Goal: Navigation & Orientation: Find specific page/section

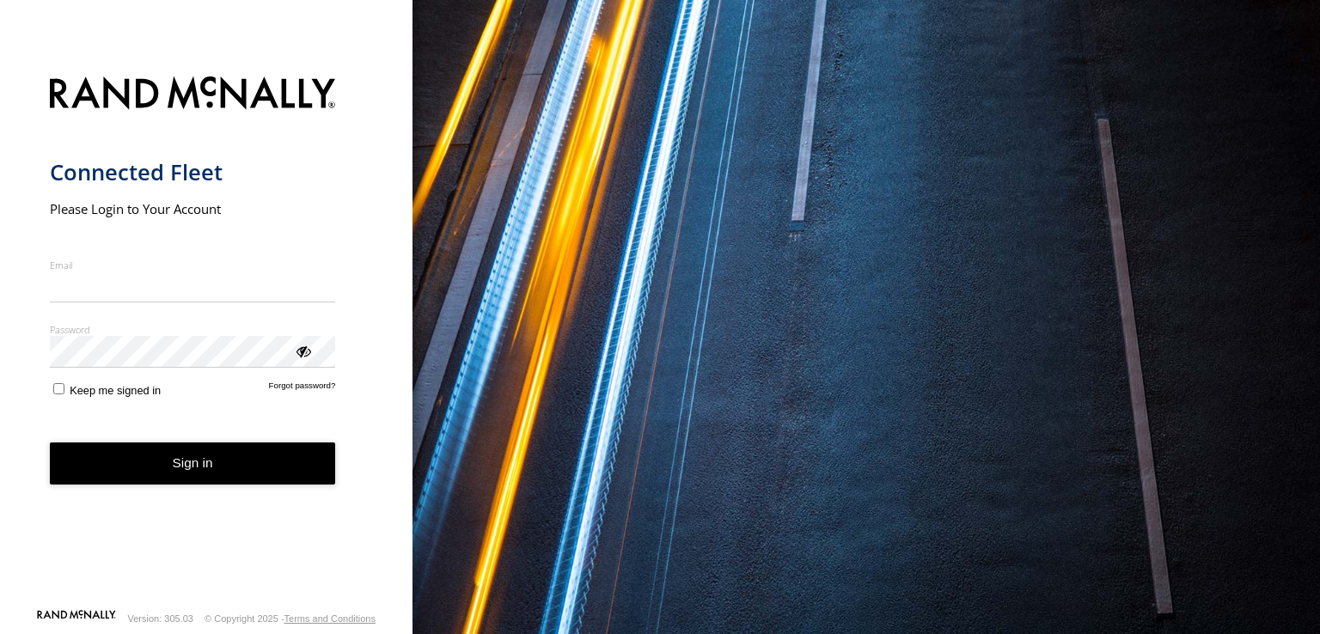
type input "**********"
click at [212, 491] on form "**********" at bounding box center [207, 337] width 314 height 542
click at [216, 467] on button "Sign in" at bounding box center [193, 464] width 286 height 42
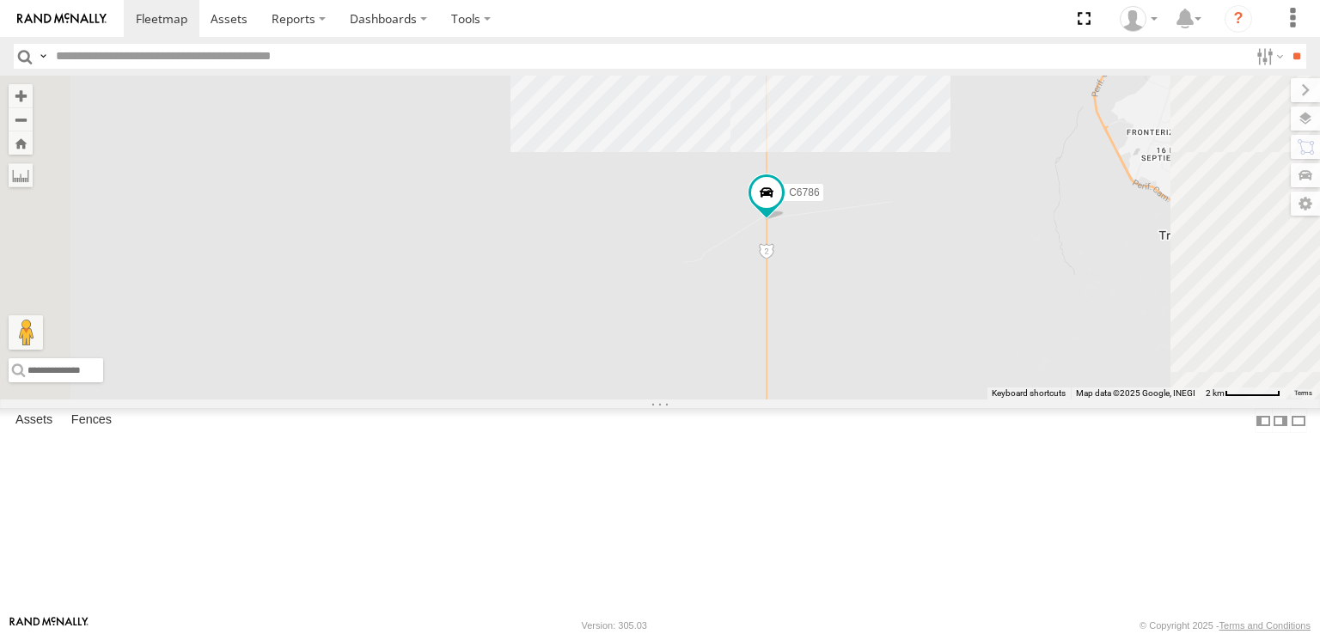
drag, startPoint x: 715, startPoint y: 437, endPoint x: 567, endPoint y: 264, distance: 227.4
click at [573, 272] on div "181 C6786 4093 7937 8689 13 0054" at bounding box center [660, 238] width 1320 height 324
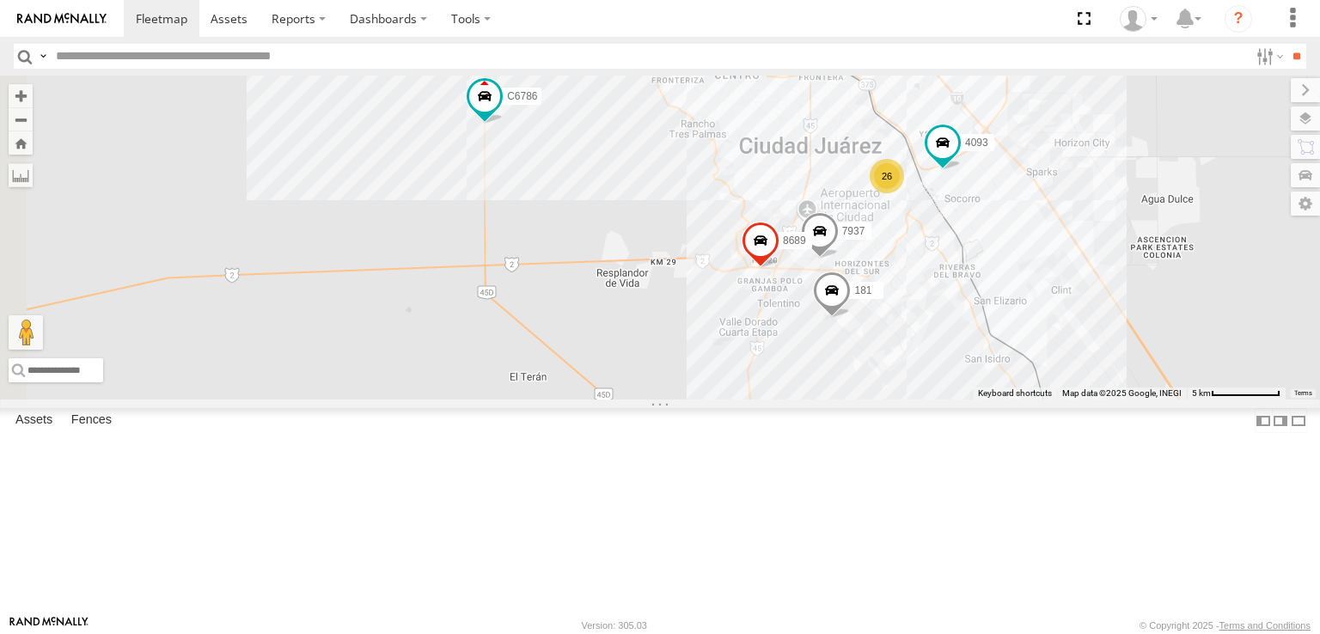
drag, startPoint x: 557, startPoint y: 293, endPoint x: 714, endPoint y: 444, distance: 218.3
click at [708, 400] on div "181 C6786 4093 7937 8689 0054 26 4" at bounding box center [660, 238] width 1320 height 324
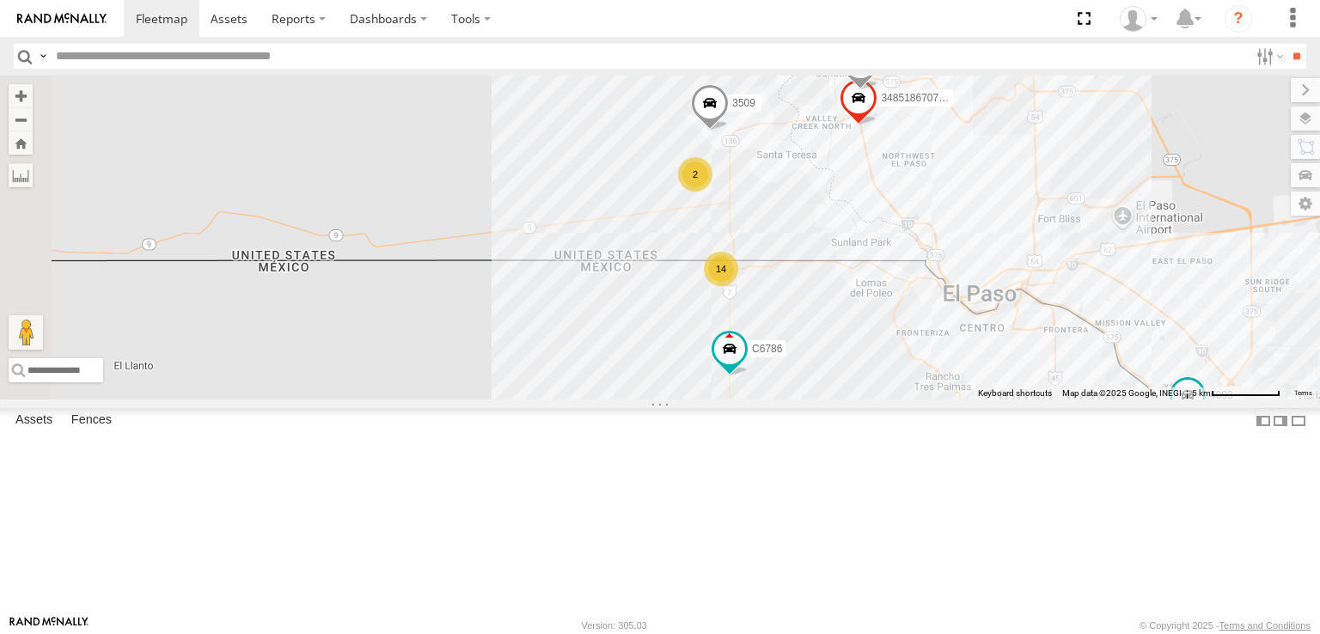
drag, startPoint x: 760, startPoint y: 438, endPoint x: 654, endPoint y: 514, distance: 130.5
click at [680, 400] on div "181 C6786 4093 7937 8689 26 14 3485186707B8 2 3509 410" at bounding box center [660, 238] width 1320 height 324
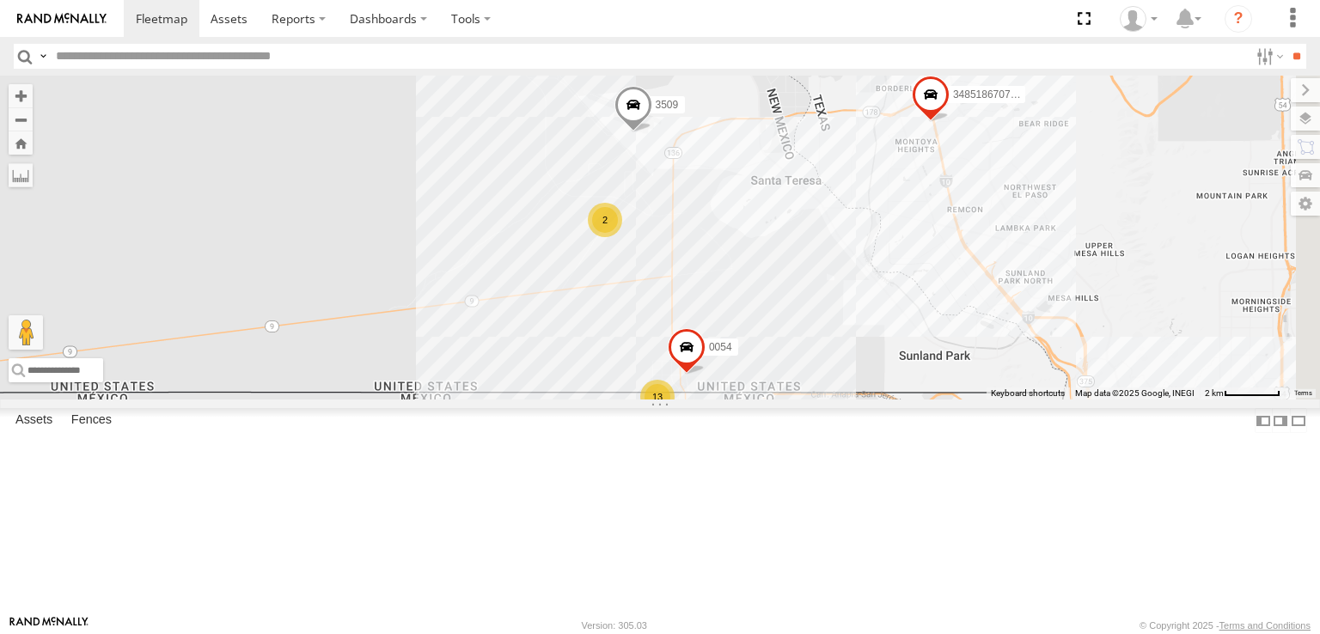
drag, startPoint x: 755, startPoint y: 440, endPoint x: 715, endPoint y: 510, distance: 80.1
click at [715, 400] on div "181 C6786 4093 7937 8689 3485186707B8 3509 410 13 2 0054" at bounding box center [660, 238] width 1320 height 324
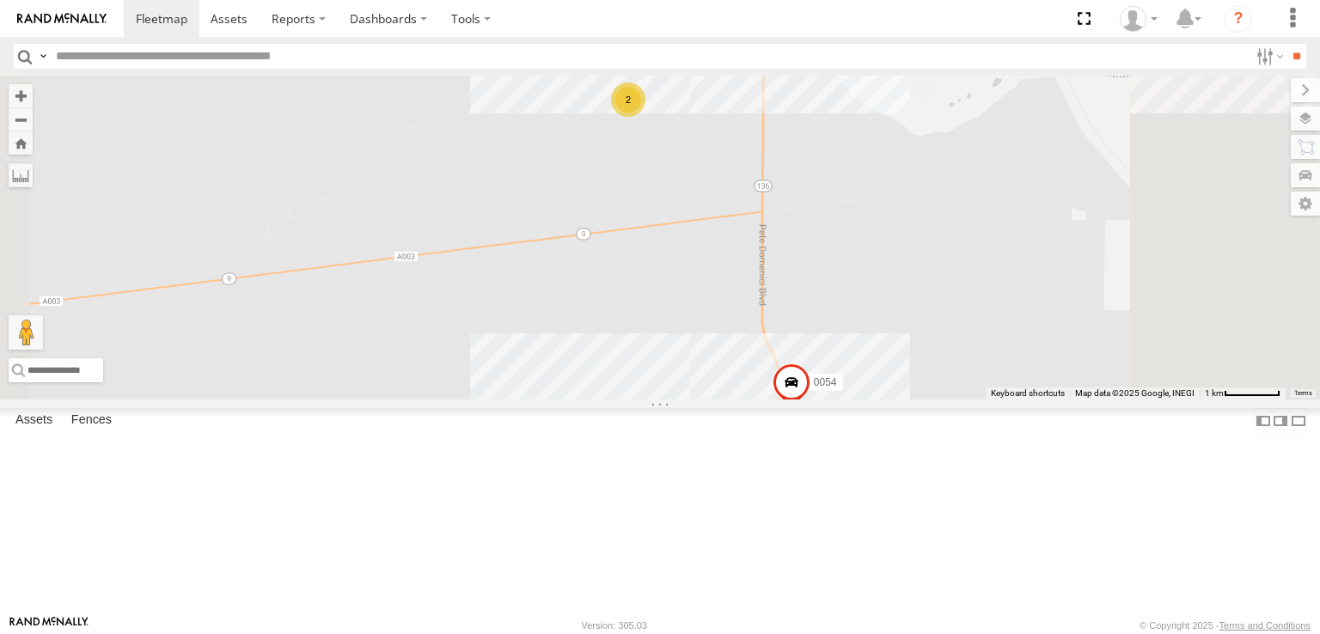
drag, startPoint x: 795, startPoint y: 381, endPoint x: 705, endPoint y: 526, distance: 171.0
click at [715, 400] on div "181 C6786 4093 7937 8689 3485186707B8 3509 410 0054 11 2 2" at bounding box center [660, 238] width 1320 height 324
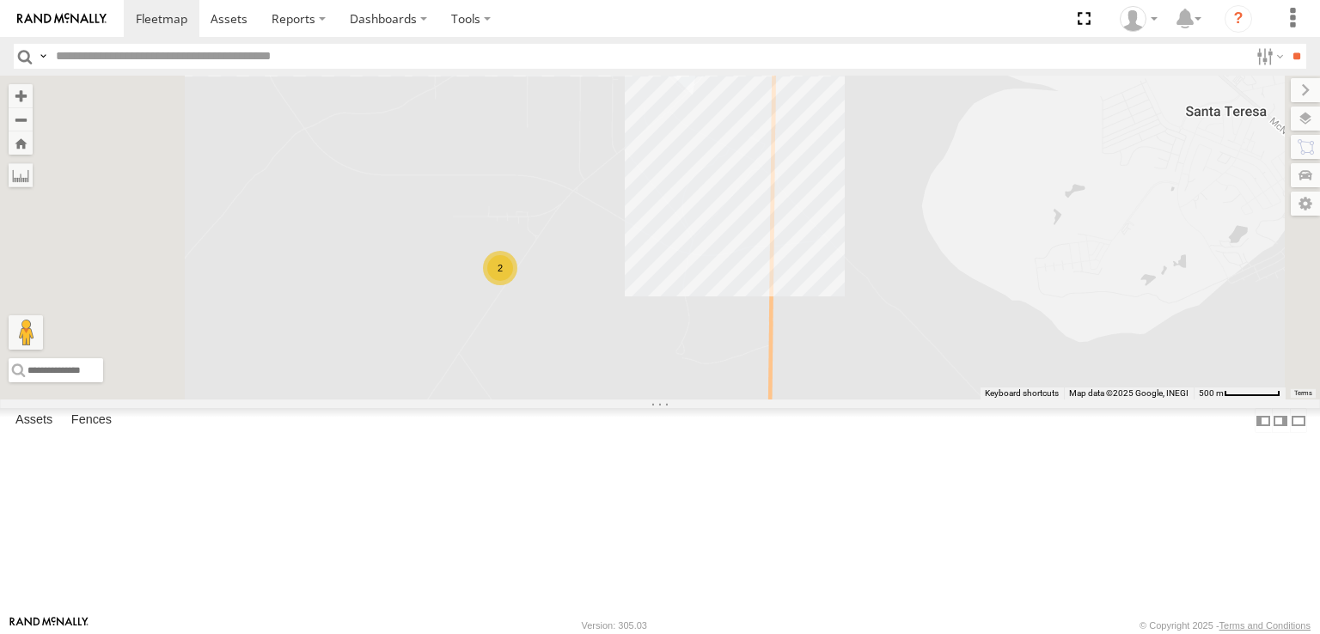
drag, startPoint x: 666, startPoint y: 479, endPoint x: 757, endPoint y: 496, distance: 91.9
click at [755, 400] on div "181 C6786 4093 7937 8689 3485186707B8 3509 410 0054 2" at bounding box center [660, 238] width 1320 height 324
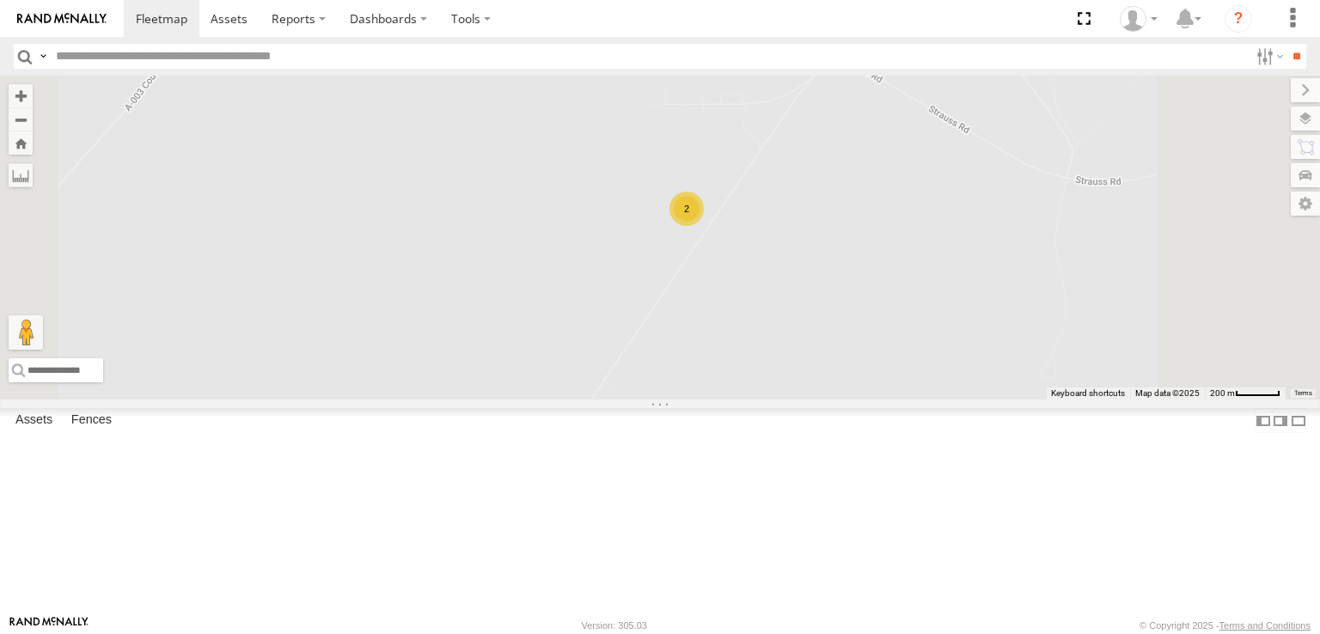
drag, startPoint x: 788, startPoint y: 492, endPoint x: 741, endPoint y: 495, distance: 47.4
click at [741, 400] on div "181 C6786 4093 7937 8689 3485186707B8 3509 410 0054 2" at bounding box center [660, 238] width 1320 height 324
drag, startPoint x: 861, startPoint y: 376, endPoint x: 822, endPoint y: 636, distance: 263.5
click at [822, 634] on html at bounding box center [660, 317] width 1320 height 634
drag, startPoint x: 890, startPoint y: 456, endPoint x: 775, endPoint y: 533, distance: 137.6
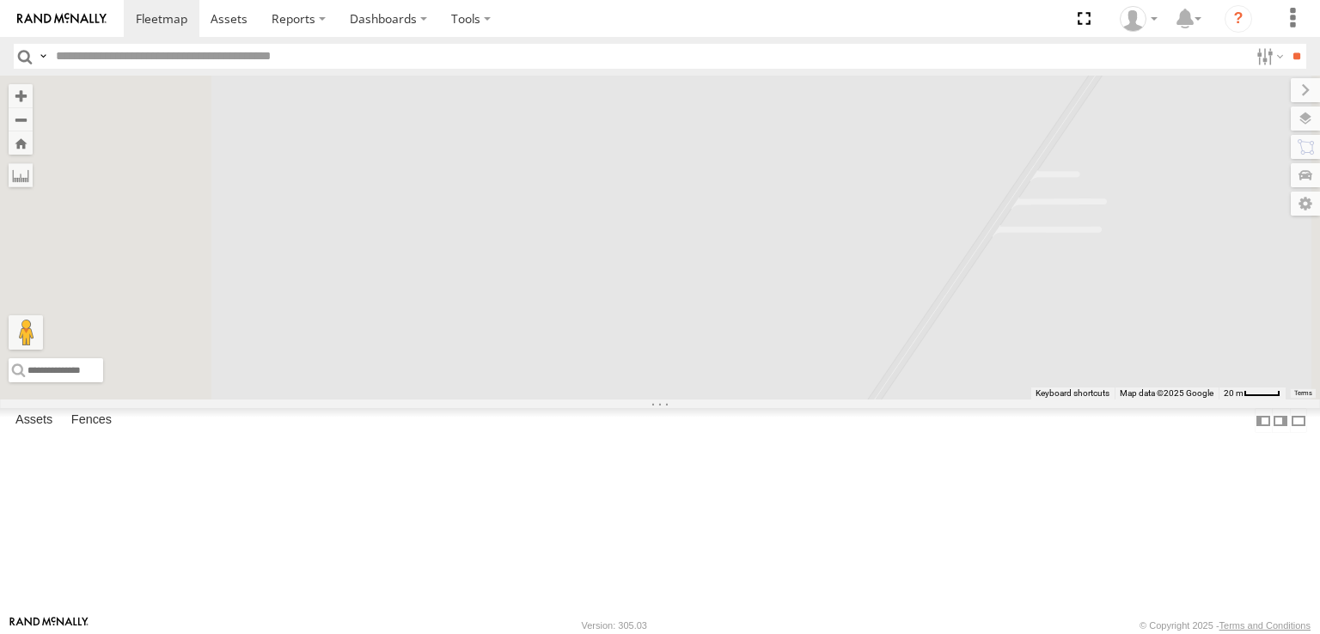
click at [801, 400] on div "181 C6786 4093 7937 8689 3485186707B8 3509 410 0054 2" at bounding box center [660, 238] width 1320 height 324
click at [702, 178] on div "2" at bounding box center [685, 161] width 34 height 34
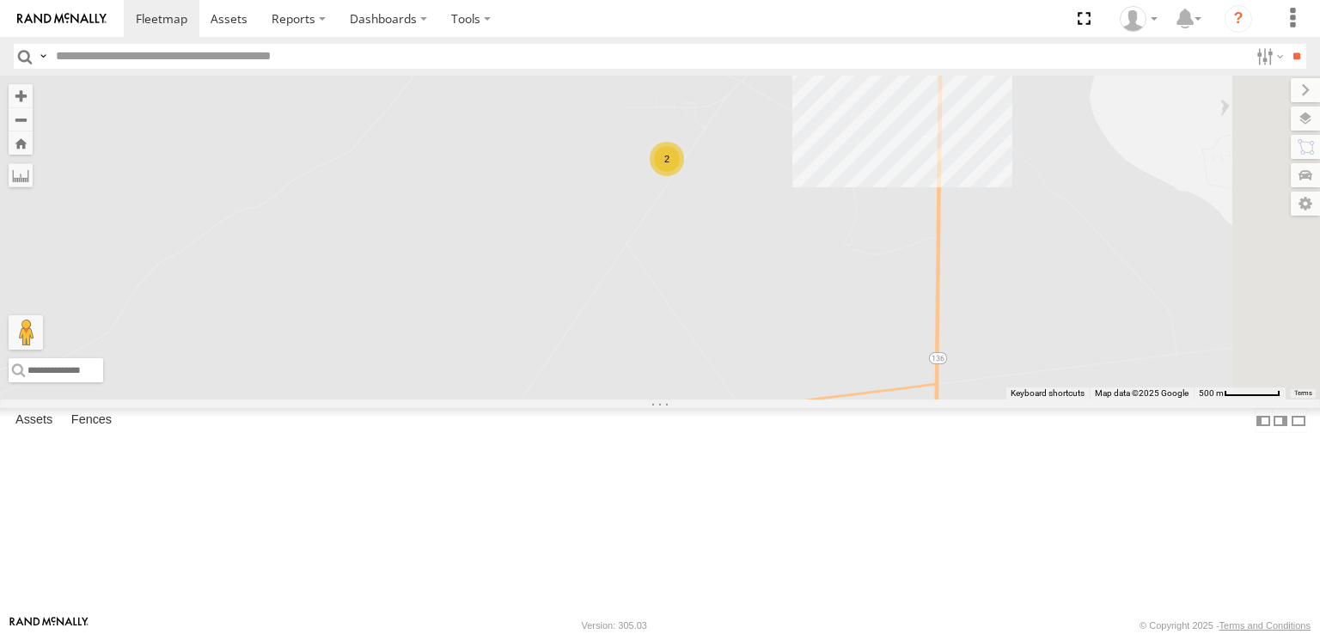
drag, startPoint x: 901, startPoint y: 484, endPoint x: 799, endPoint y: 303, distance: 207.5
click at [810, 315] on div "181 C6786 4093 7937 8689 3485186707B8 3509 410 0054 2" at bounding box center [660, 238] width 1320 height 324
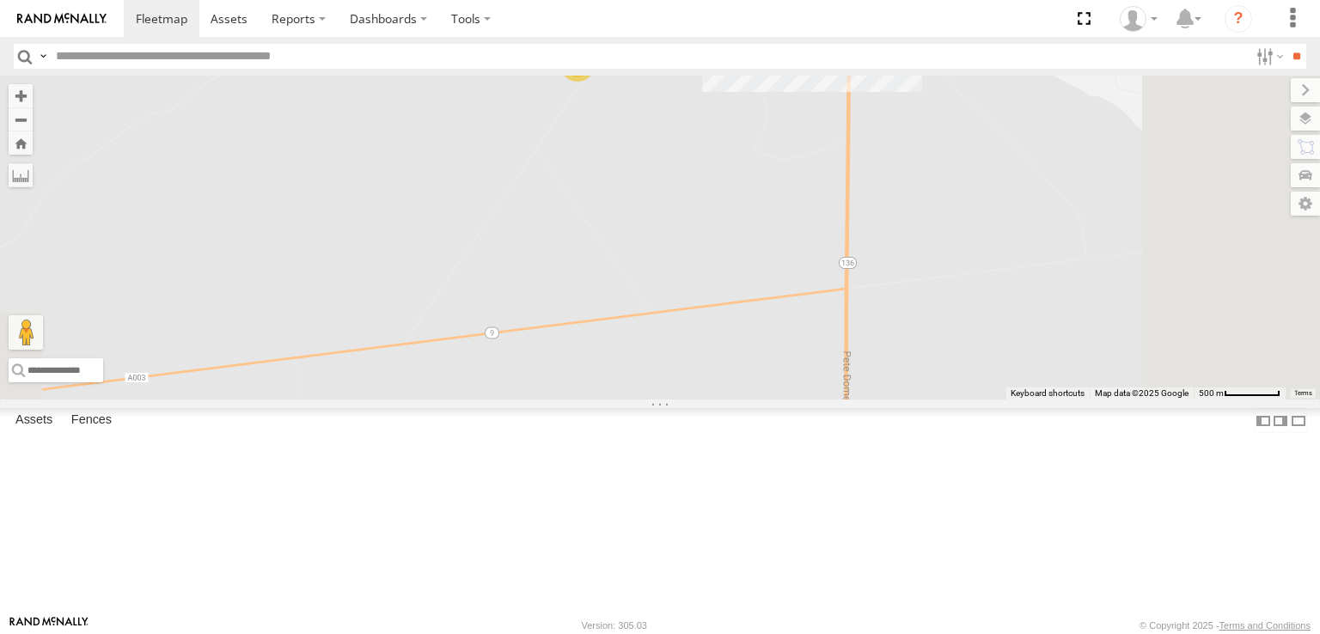
drag, startPoint x: 877, startPoint y: 372, endPoint x: 765, endPoint y: 310, distance: 127.8
click at [770, 314] on div "181 C6786 4093 7937 8689 3485186707B8 3509 410 0054 2" at bounding box center [660, 238] width 1320 height 324
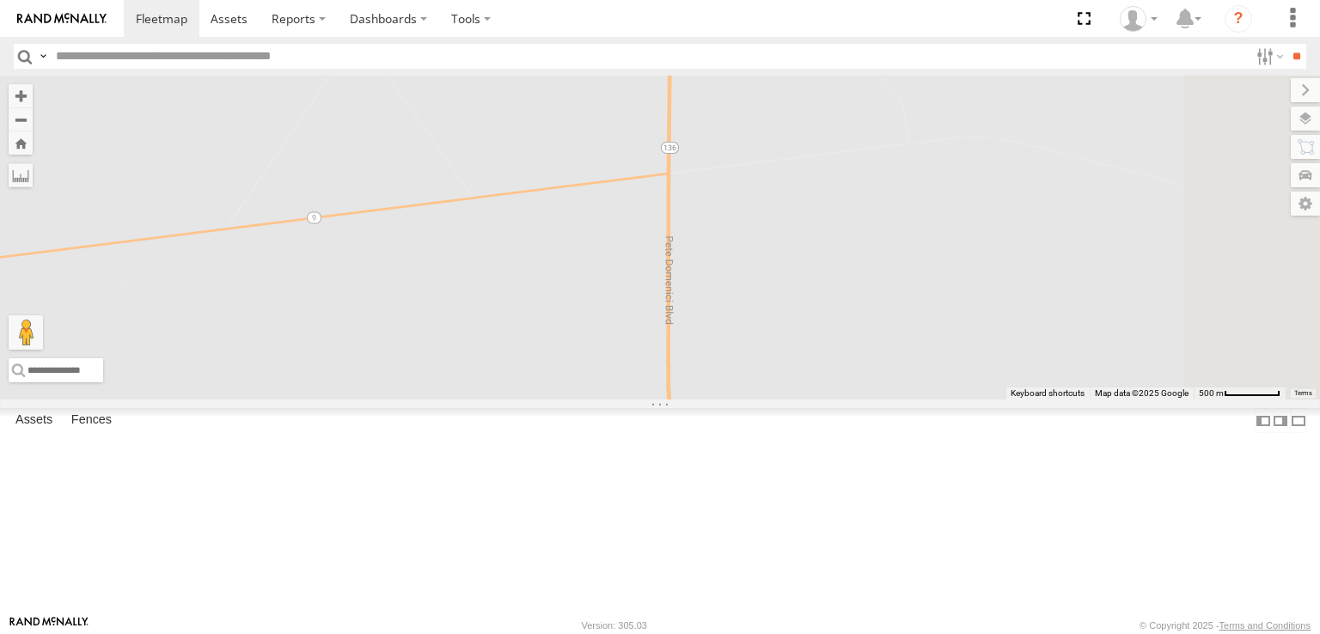
drag, startPoint x: 849, startPoint y: 377, endPoint x: 775, endPoint y: 305, distance: 102.7
click at [791, 316] on div "181 C6786 4093 7937 8689 3485186707B8 3509 410 0054 2" at bounding box center [660, 238] width 1320 height 324
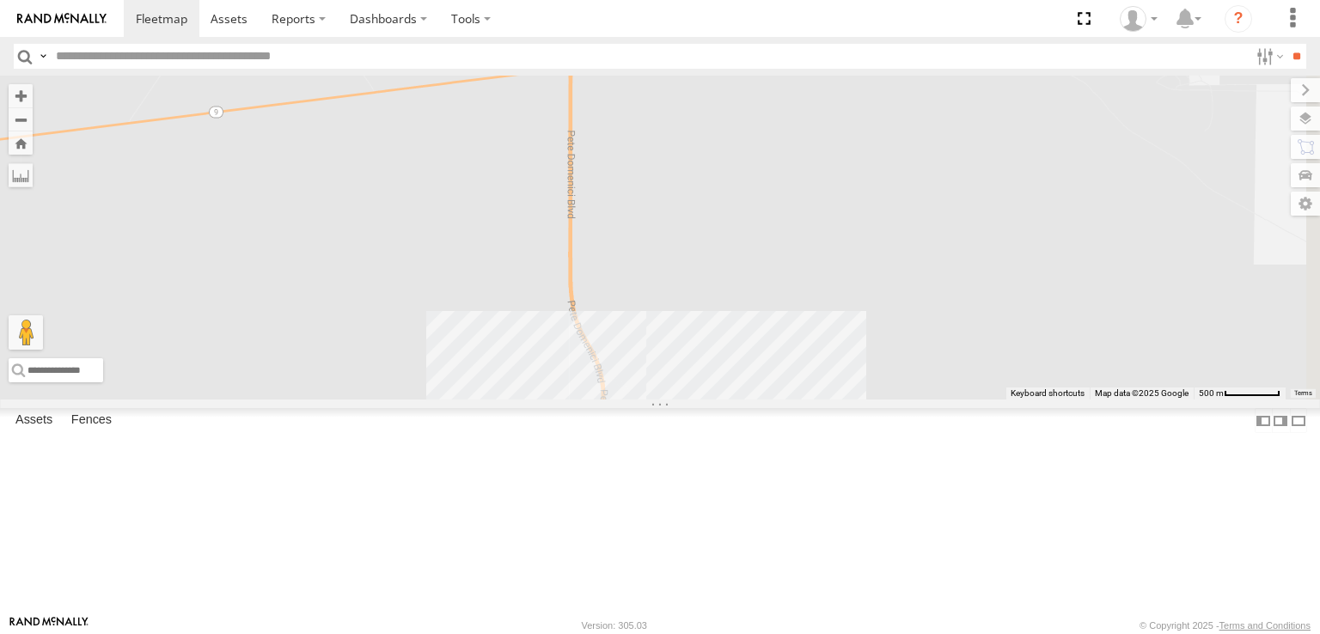
drag, startPoint x: 739, startPoint y: 515, endPoint x: 743, endPoint y: 459, distance: 56.0
click at [744, 400] on div "181 C6786 4093 7937 8689 3485186707B8 3509 410 0054 2" at bounding box center [660, 238] width 1320 height 324
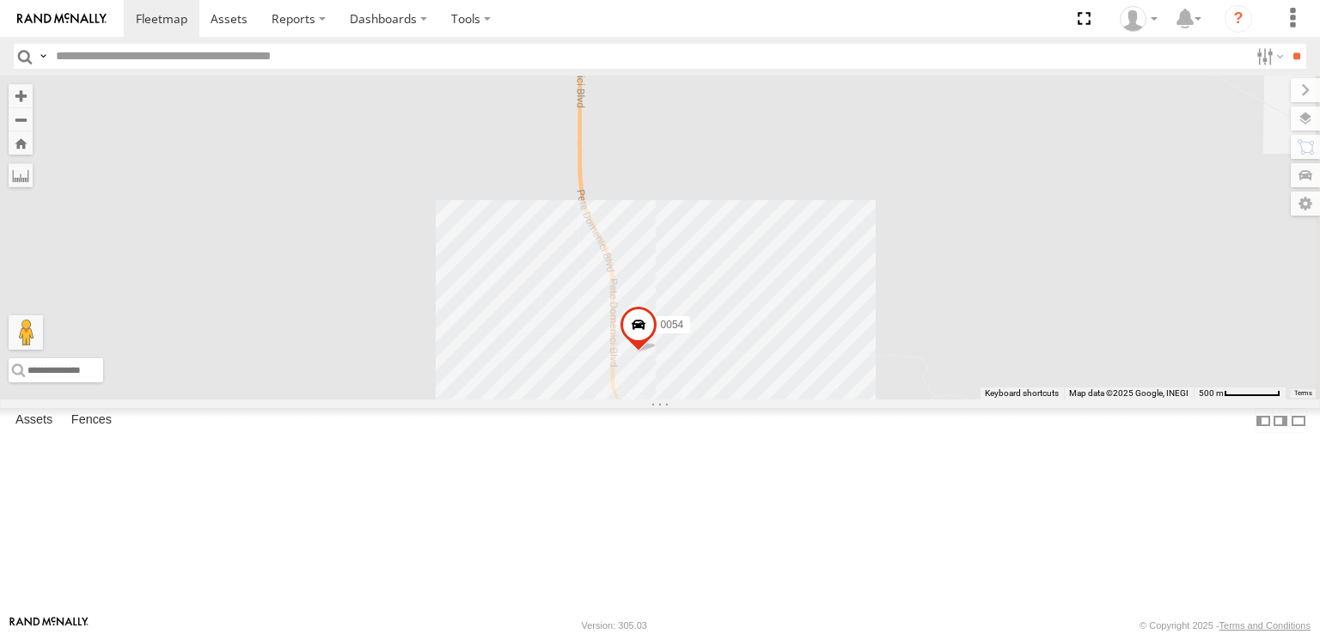
drag, startPoint x: 743, startPoint y: 487, endPoint x: 746, endPoint y: 444, distance: 43.1
click at [746, 400] on div "181 C6786 4093 7937 8689 3485186707B8 3509 410 0054 2 9 3" at bounding box center [660, 238] width 1320 height 324
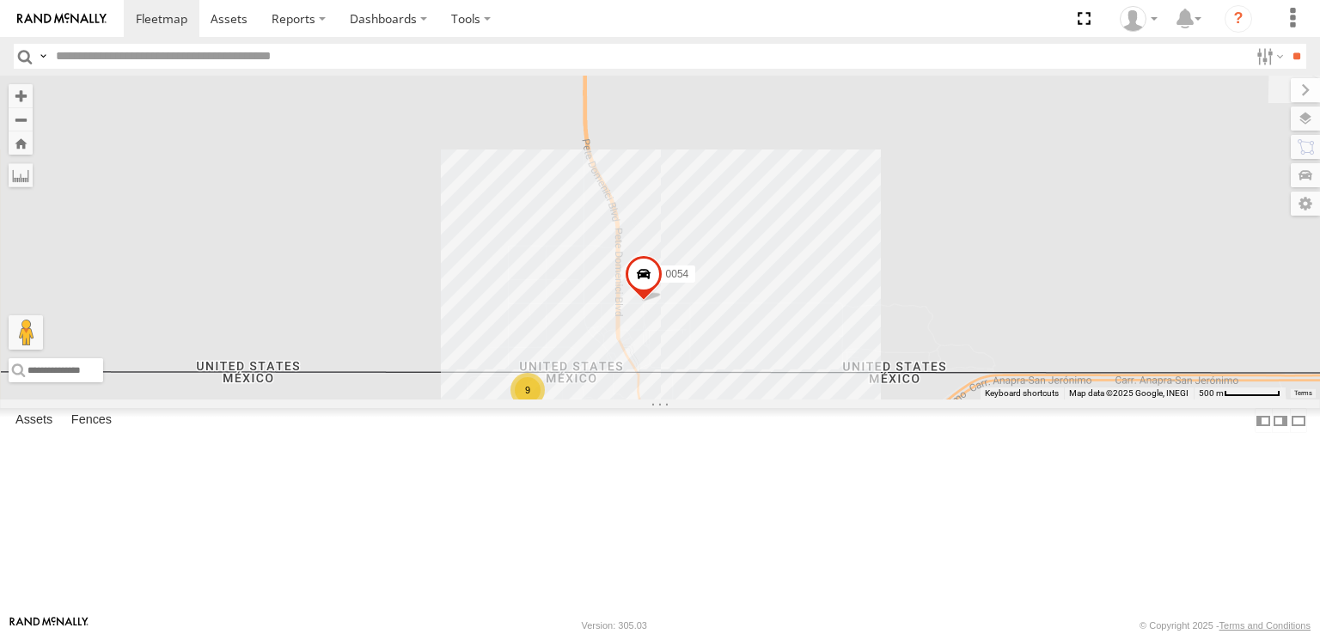
click at [0, 0] on div "181" at bounding box center [0, 0] width 0 height 0
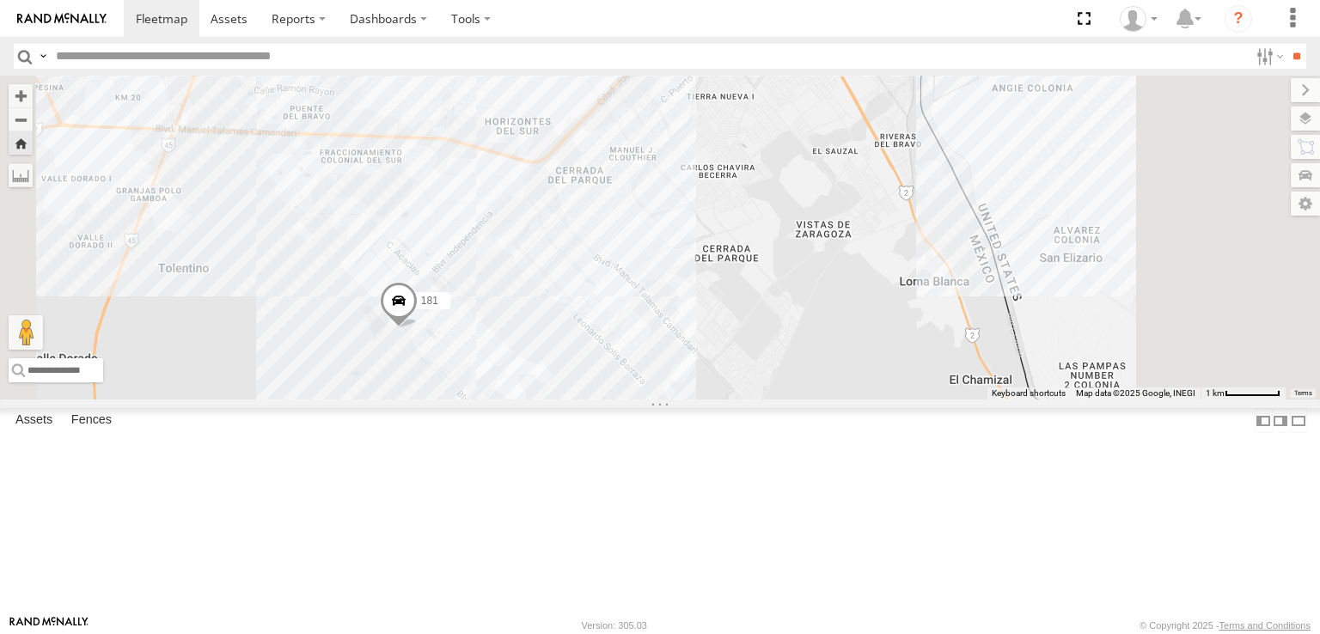
click at [1259, 238] on div "181" at bounding box center [660, 238] width 1320 height 324
